Goal: Task Accomplishment & Management: Manage account settings

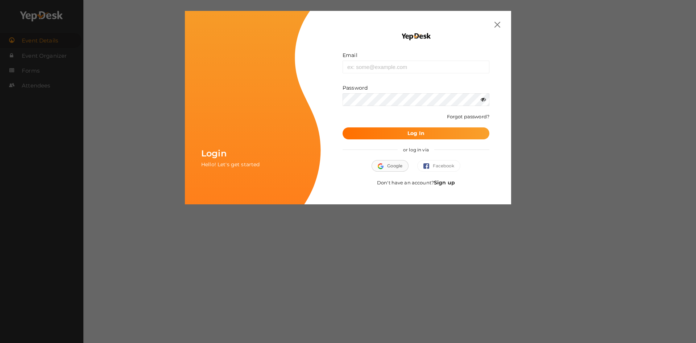
click at [394, 167] on button "Google" at bounding box center [390, 166] width 37 height 12
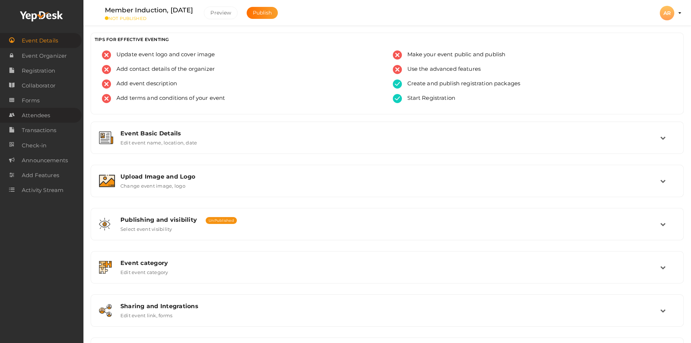
click at [32, 114] on span "Attendees" at bounding box center [36, 115] width 28 height 15
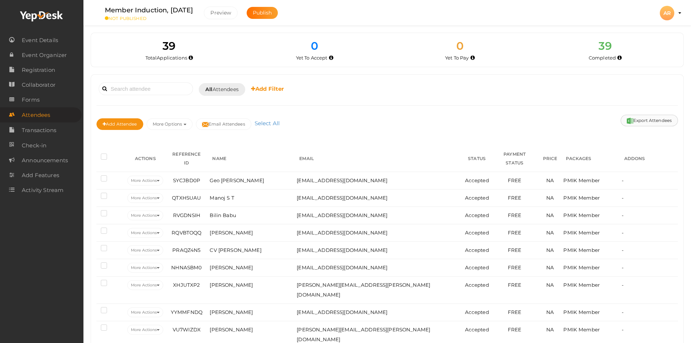
click at [649, 120] on button "Export Attendees" at bounding box center [649, 121] width 57 height 12
